Goal: Download file/media

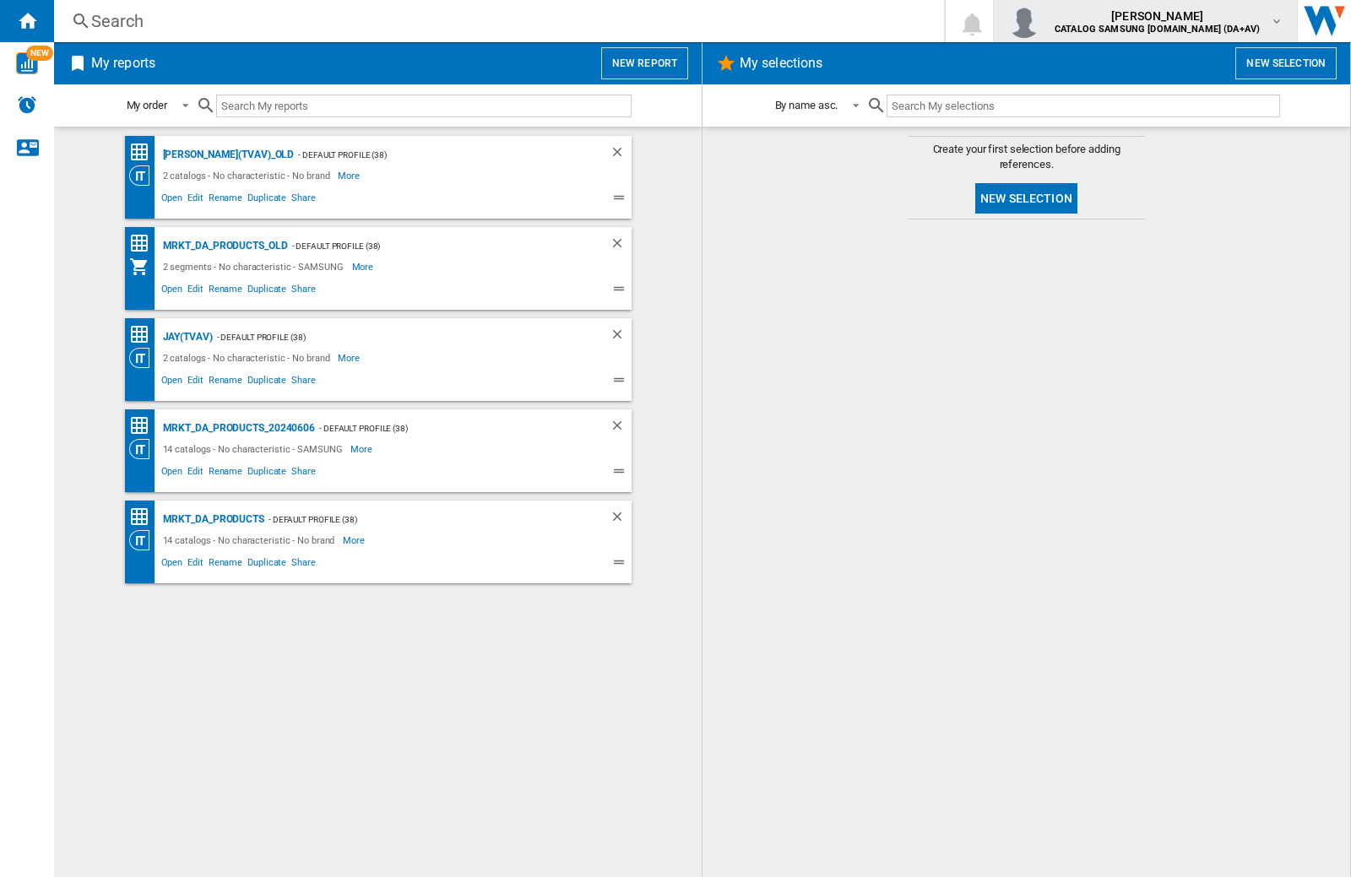
click at [1041, 21] on img "button" at bounding box center [1024, 21] width 34 height 34
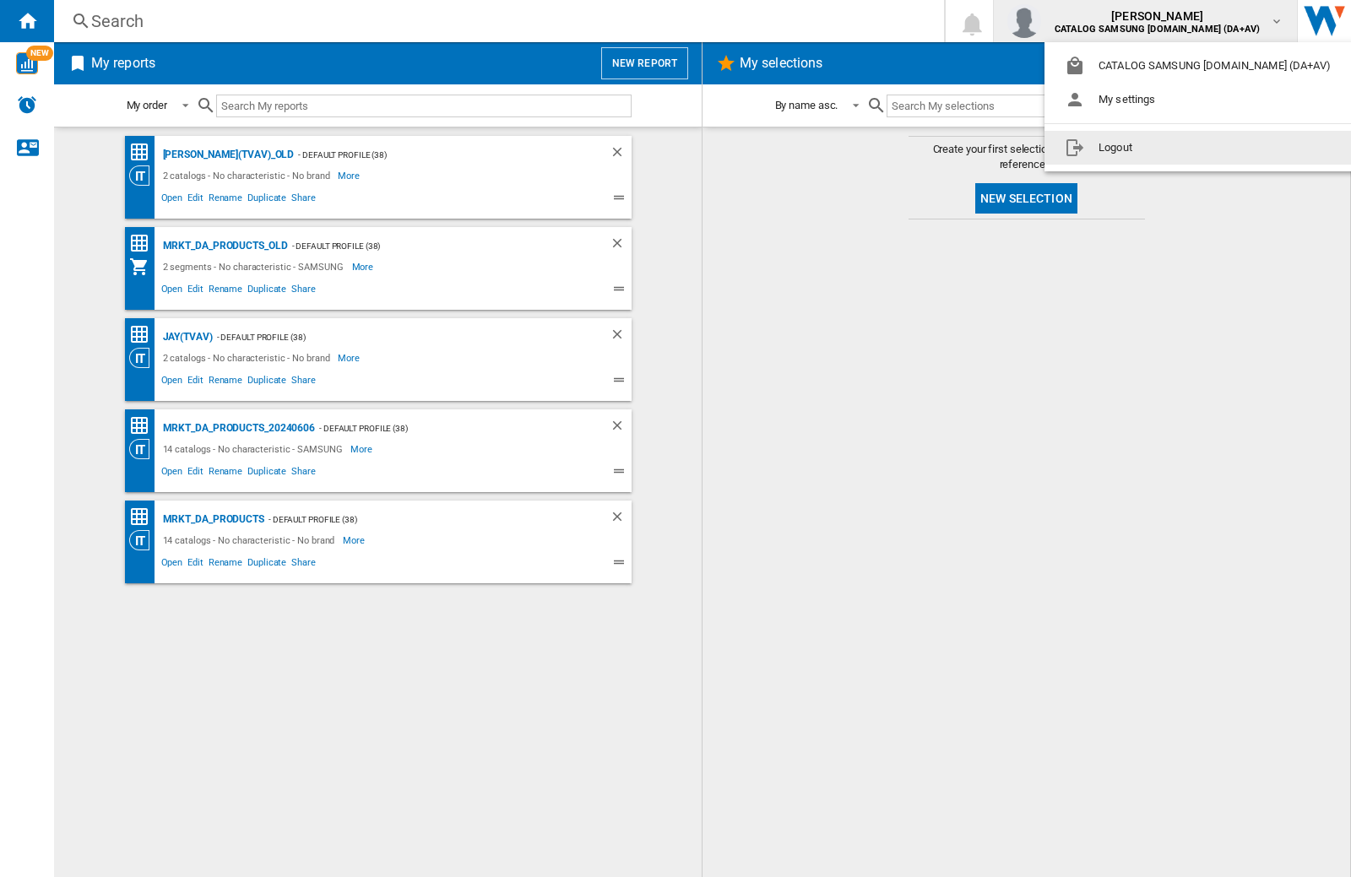
click at [1175, 148] on button "Logout" at bounding box center [1201, 148] width 313 height 34
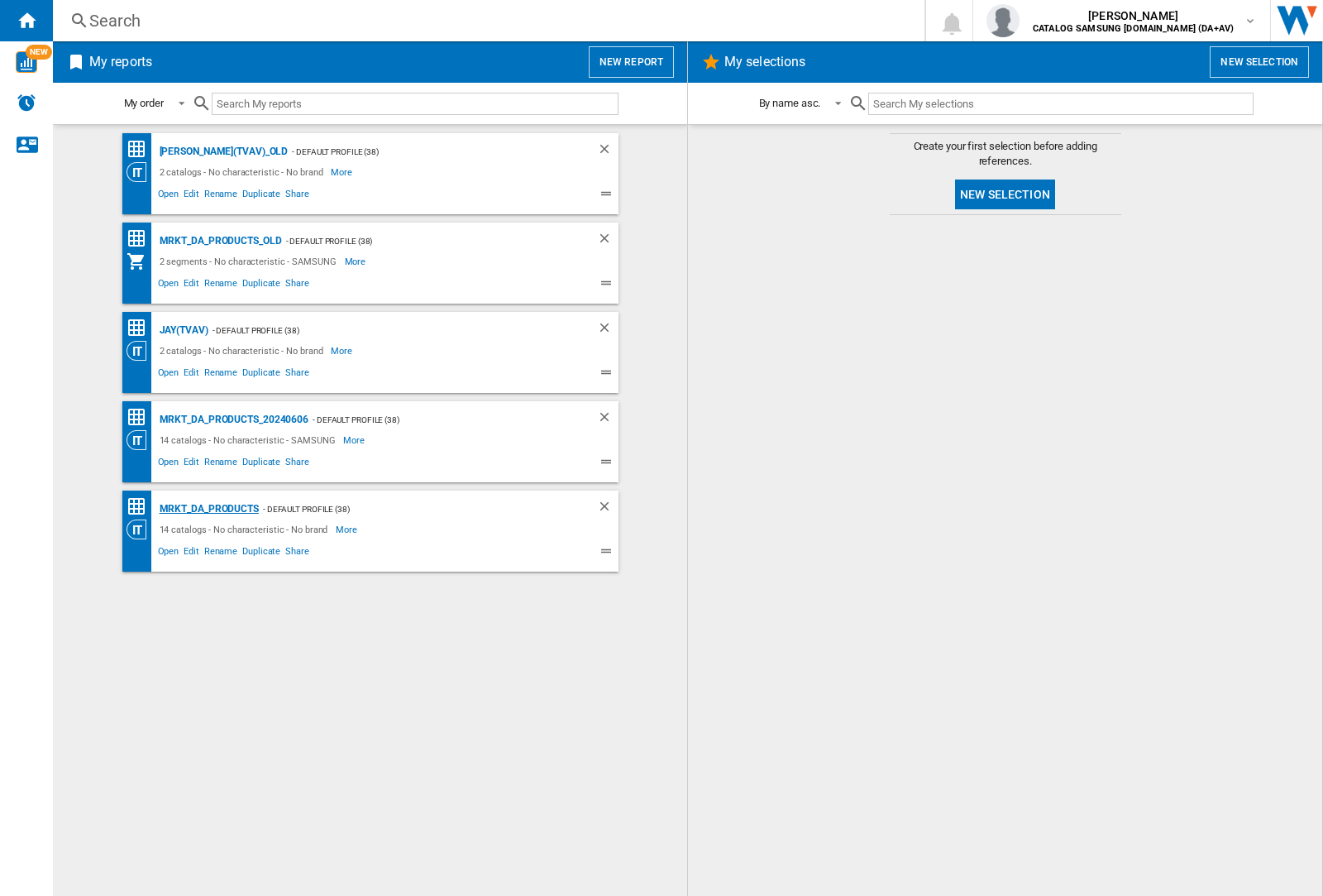
click at [209, 508] on div "MRKT_DA_PRODUCTS" at bounding box center [208, 508] width 104 height 21
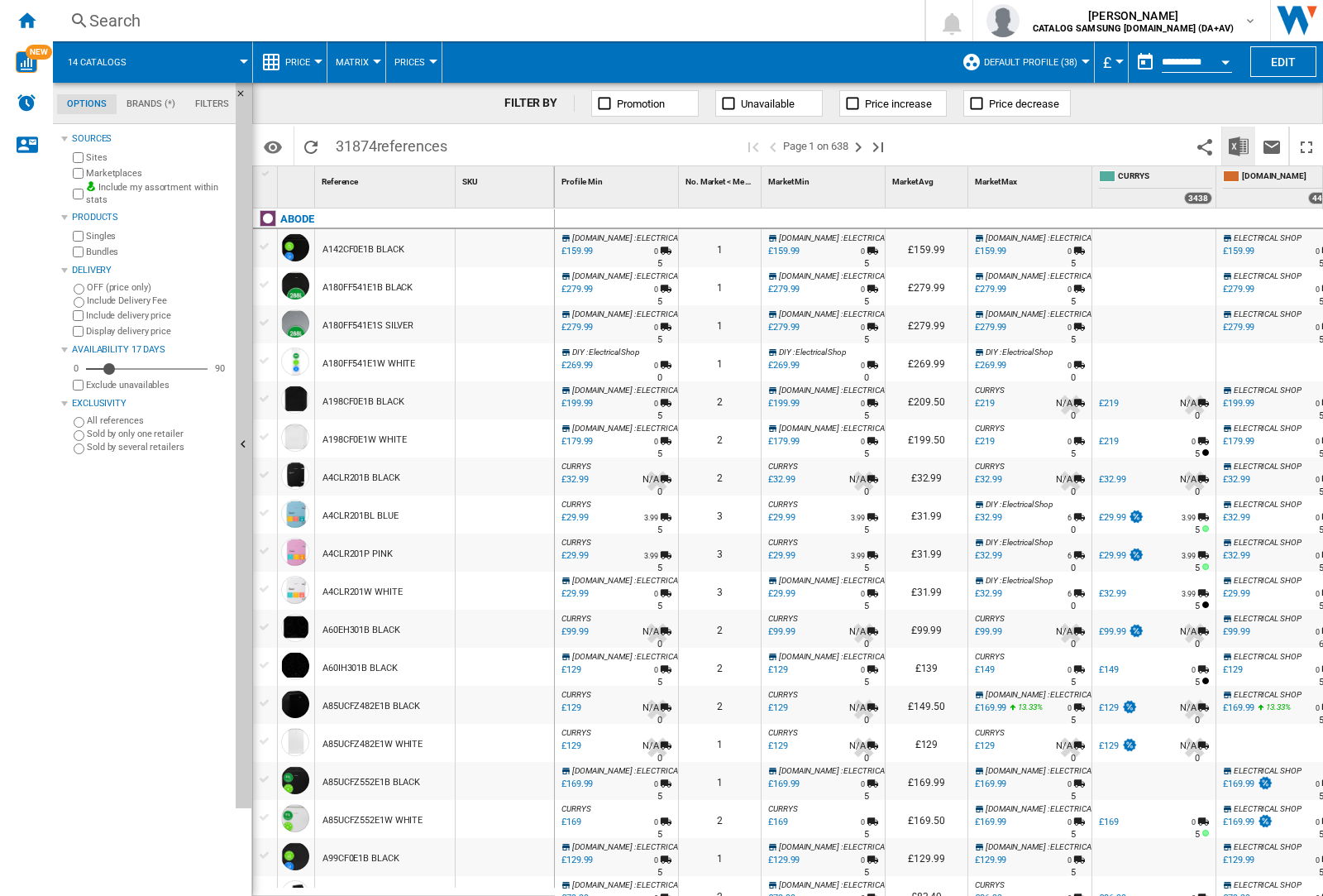
click at [1238, 145] on img "Download in Excel" at bounding box center [1239, 146] width 20 height 20
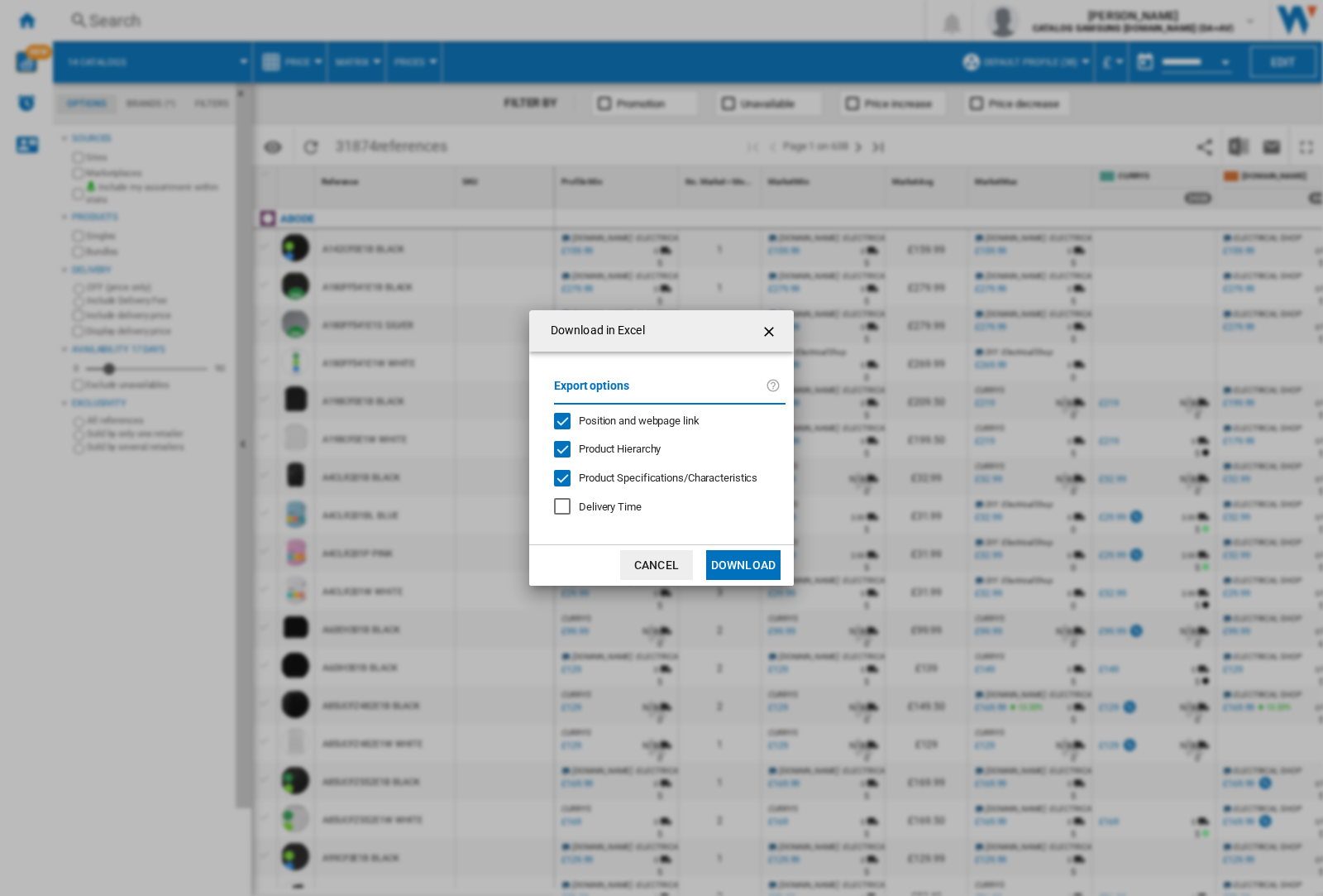
click at [629, 420] on span "Position and webpage link" at bounding box center [638, 420] width 120 height 13
click at [743, 565] on button "Download" at bounding box center [743, 565] width 74 height 29
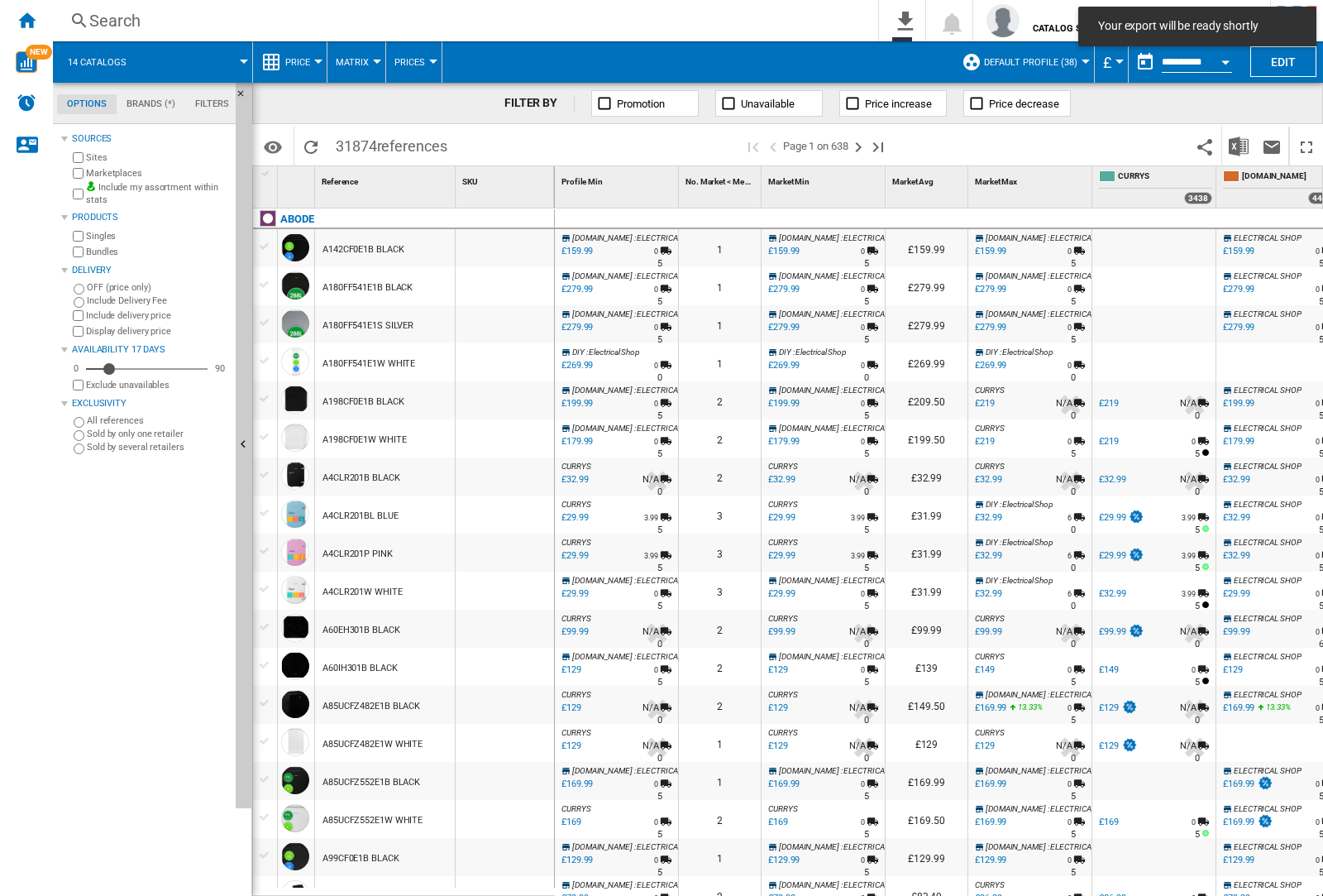
click at [515, 283] on div at bounding box center [504, 286] width 98 height 38
